Goal: Task Accomplishment & Management: Use online tool/utility

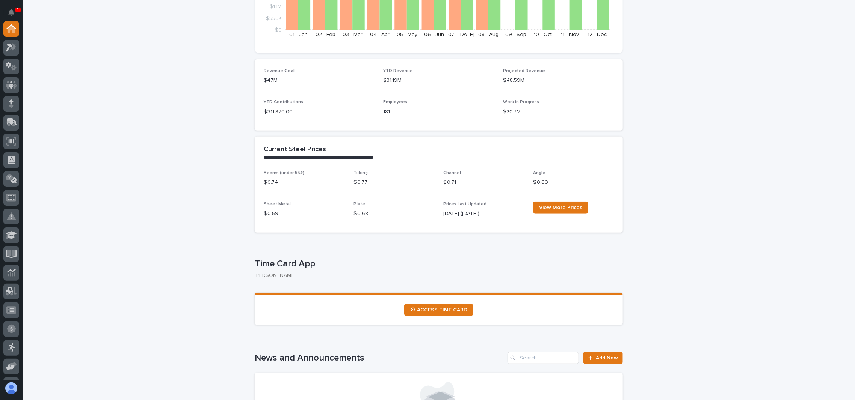
scroll to position [200, 0]
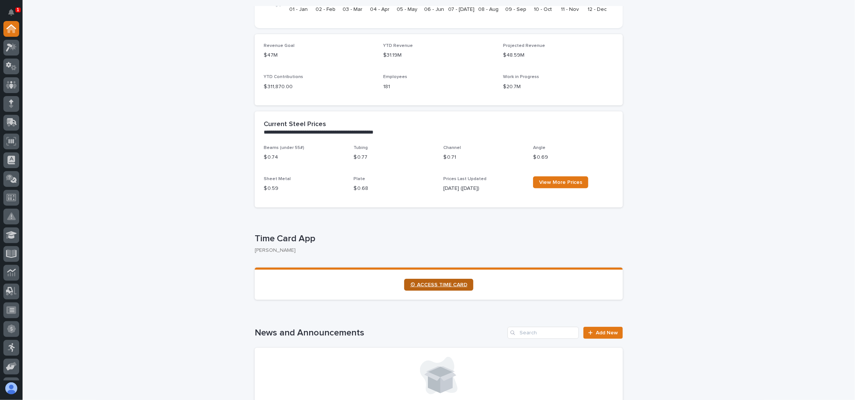
click at [430, 284] on span "⏲ ACCESS TIME CARD" at bounding box center [438, 285] width 57 height 5
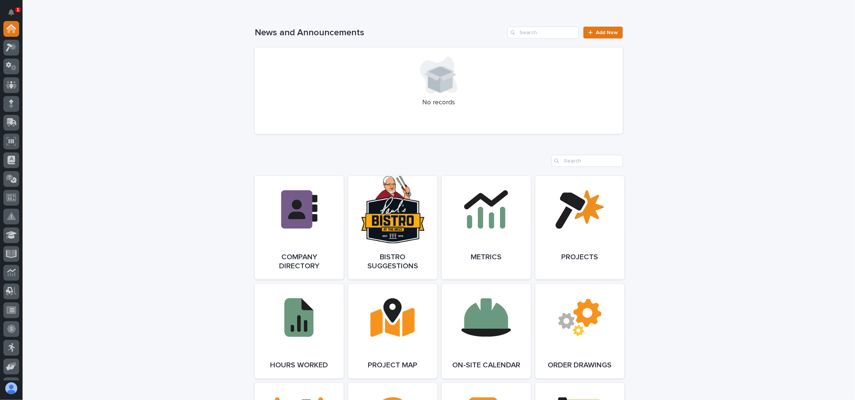
scroll to position [0, 0]
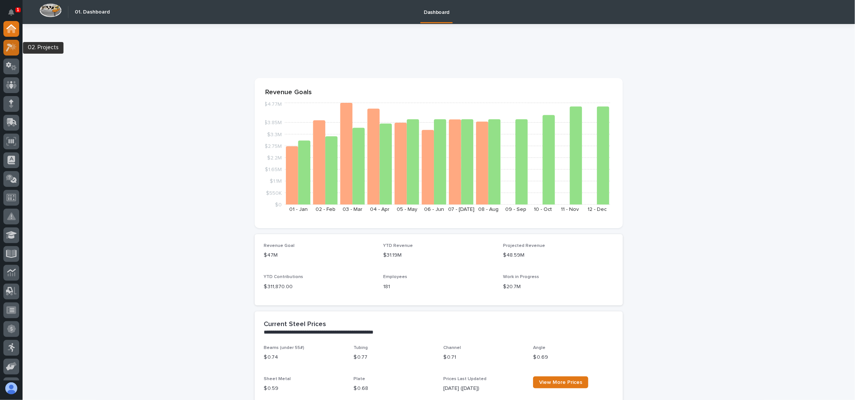
click at [17, 52] on div at bounding box center [11, 48] width 16 height 16
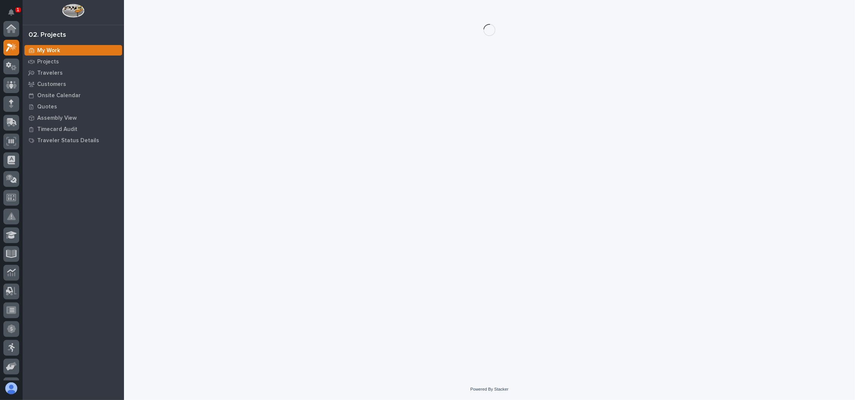
scroll to position [18, 0]
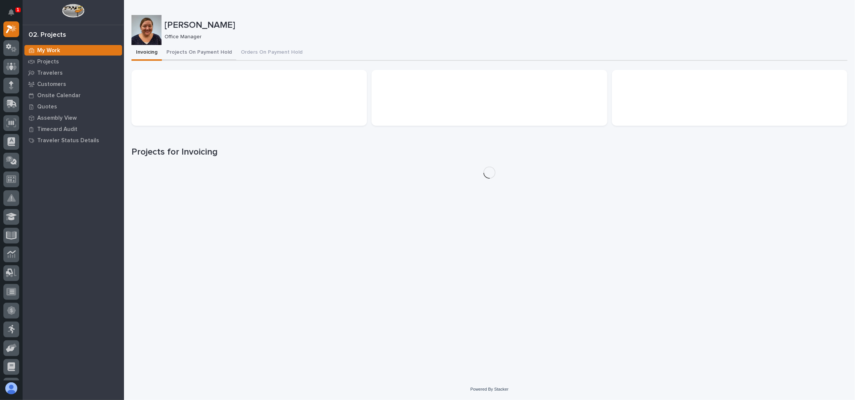
click at [203, 50] on button "Projects On Payment Hold" at bounding box center [199, 53] width 74 height 16
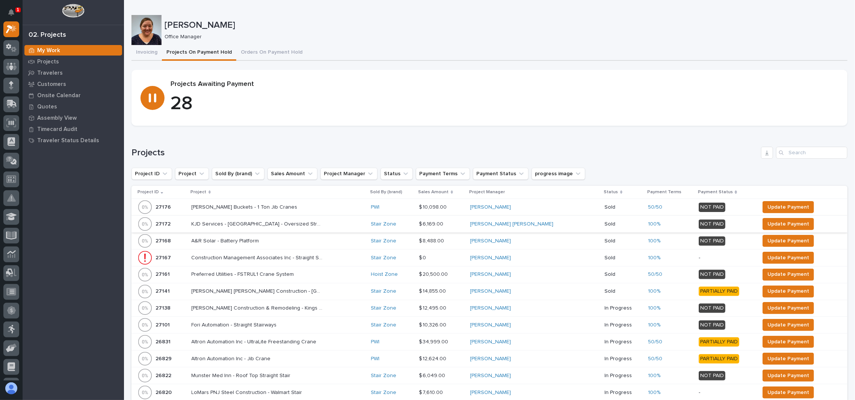
scroll to position [200, 0]
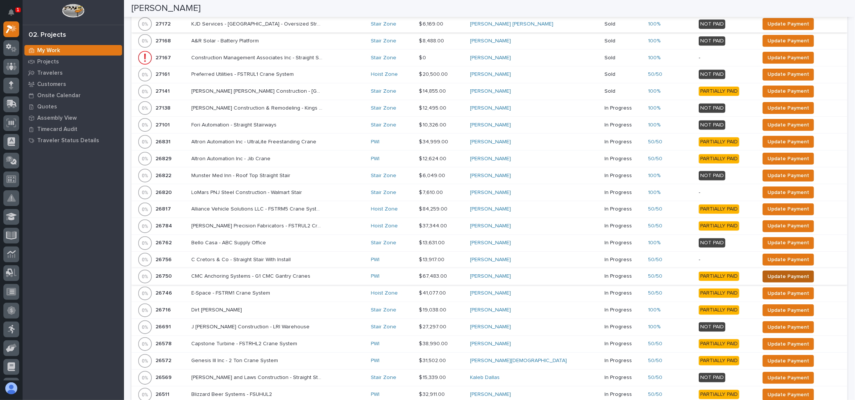
click at [768, 277] on span "Update Payment" at bounding box center [789, 276] width 42 height 9
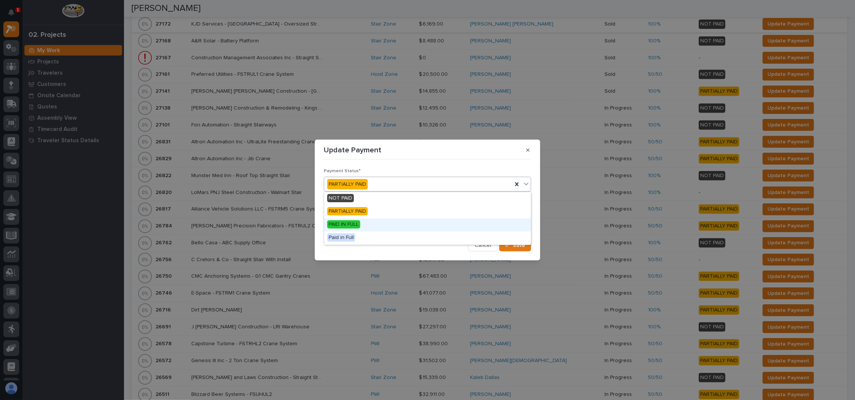
click at [354, 223] on span "PAID IN FULL" at bounding box center [343, 225] width 33 height 8
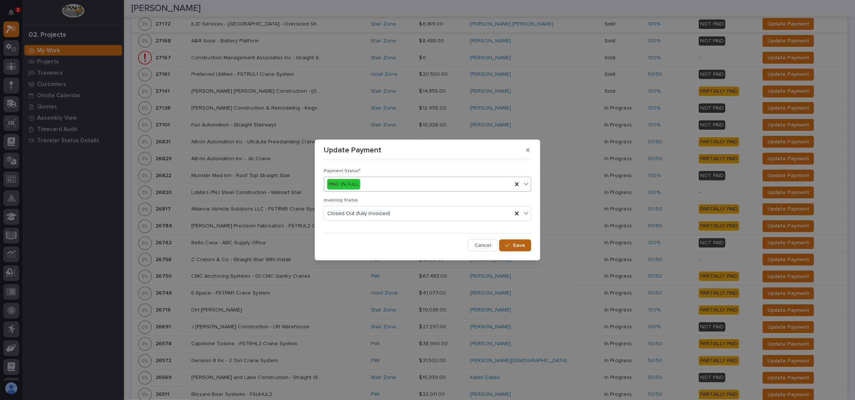
click at [529, 248] on button "Save" at bounding box center [515, 246] width 32 height 12
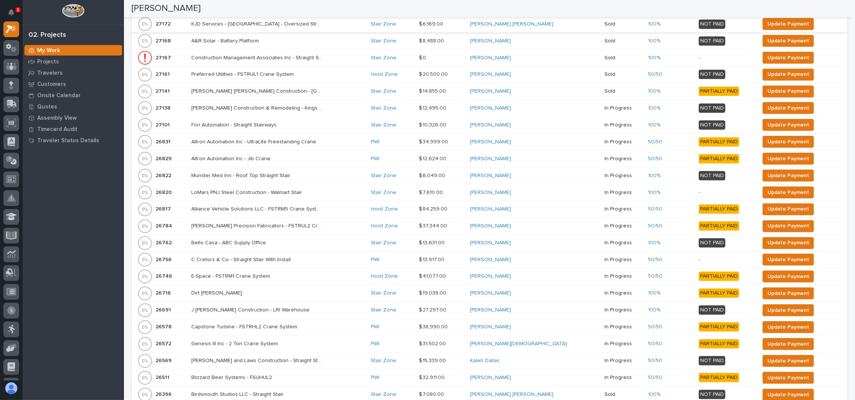
scroll to position [192, 0]
